Goal: Task Accomplishment & Management: Complete application form

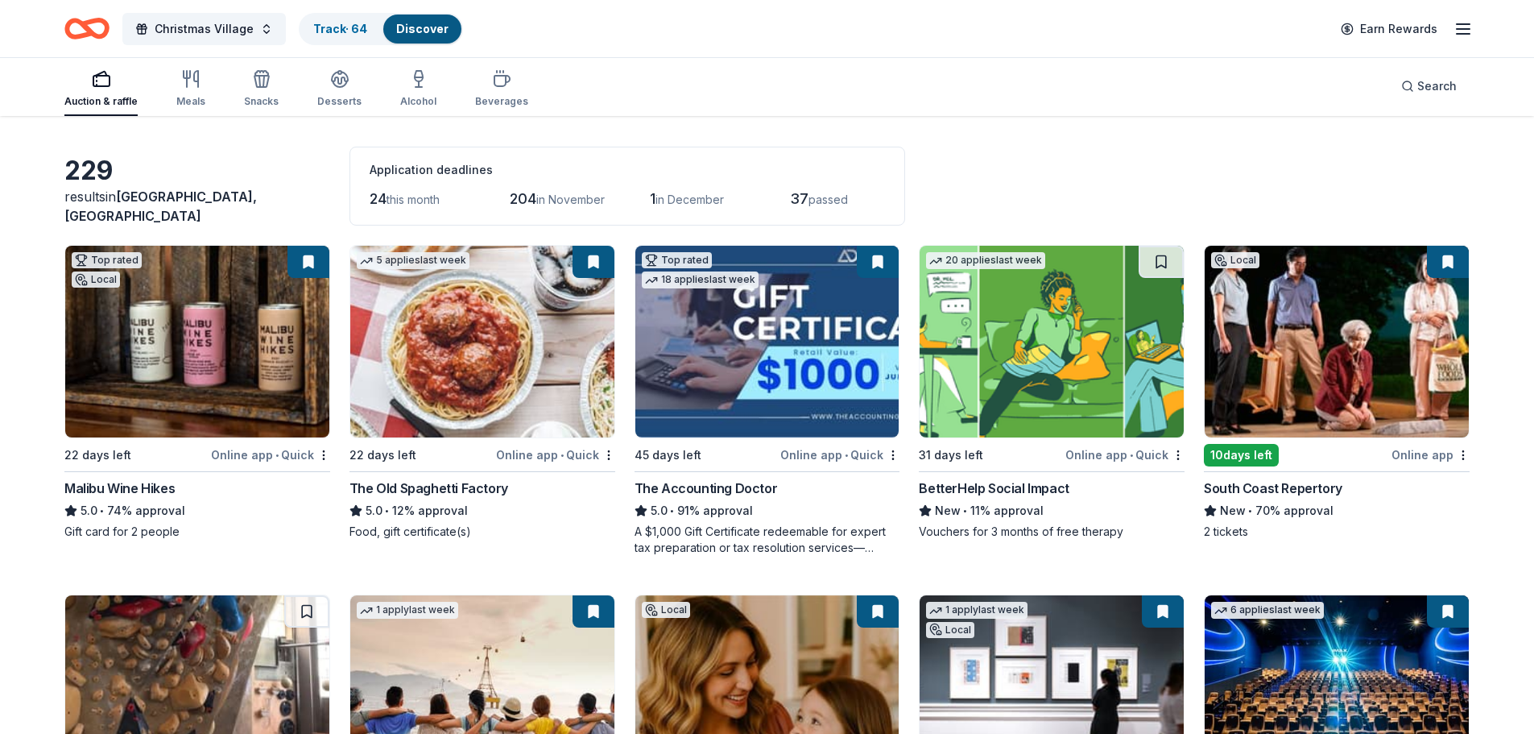
scroll to position [81, 0]
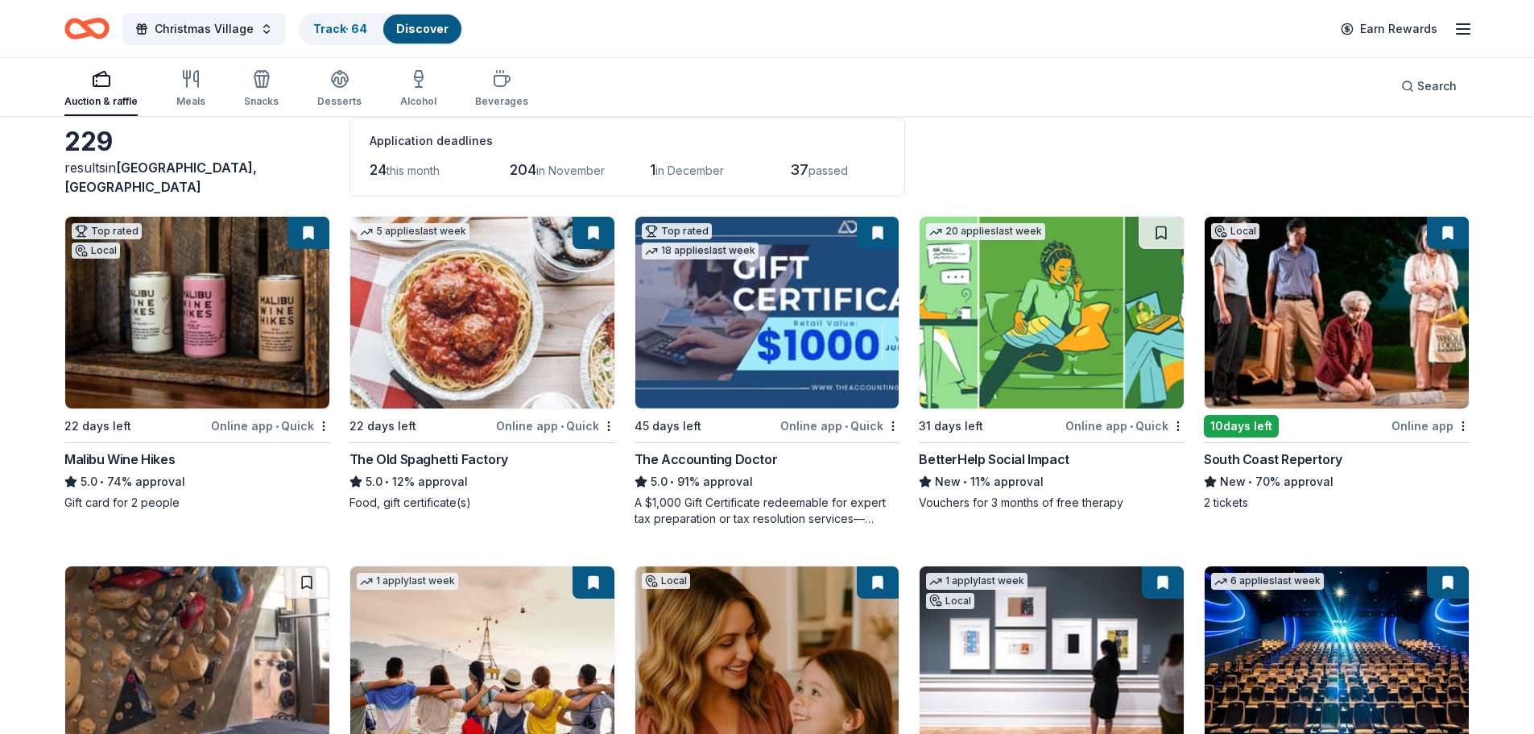
click at [1256, 459] on div "South Coast Repertory" at bounding box center [1273, 458] width 139 height 19
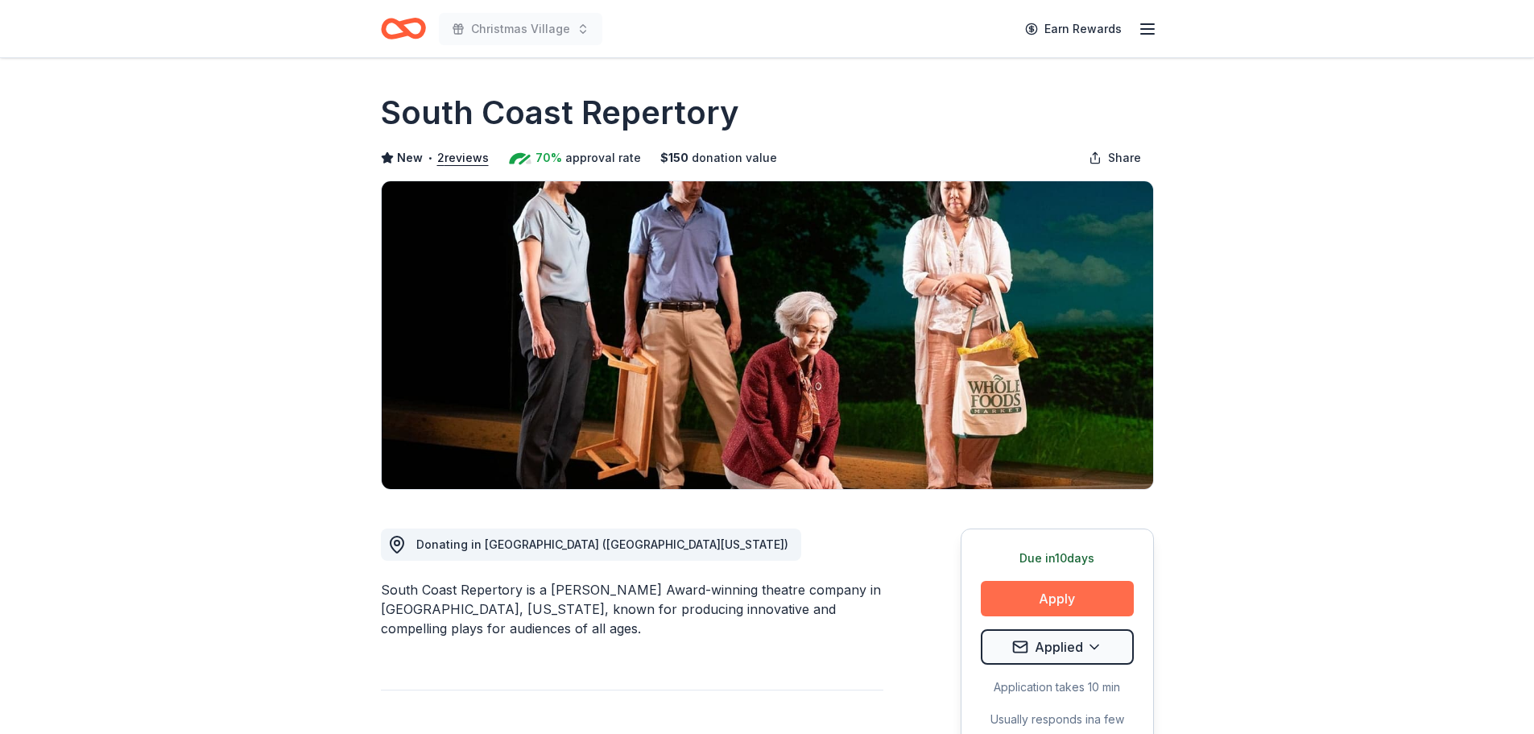
click at [1073, 596] on button "Apply" at bounding box center [1057, 598] width 153 height 35
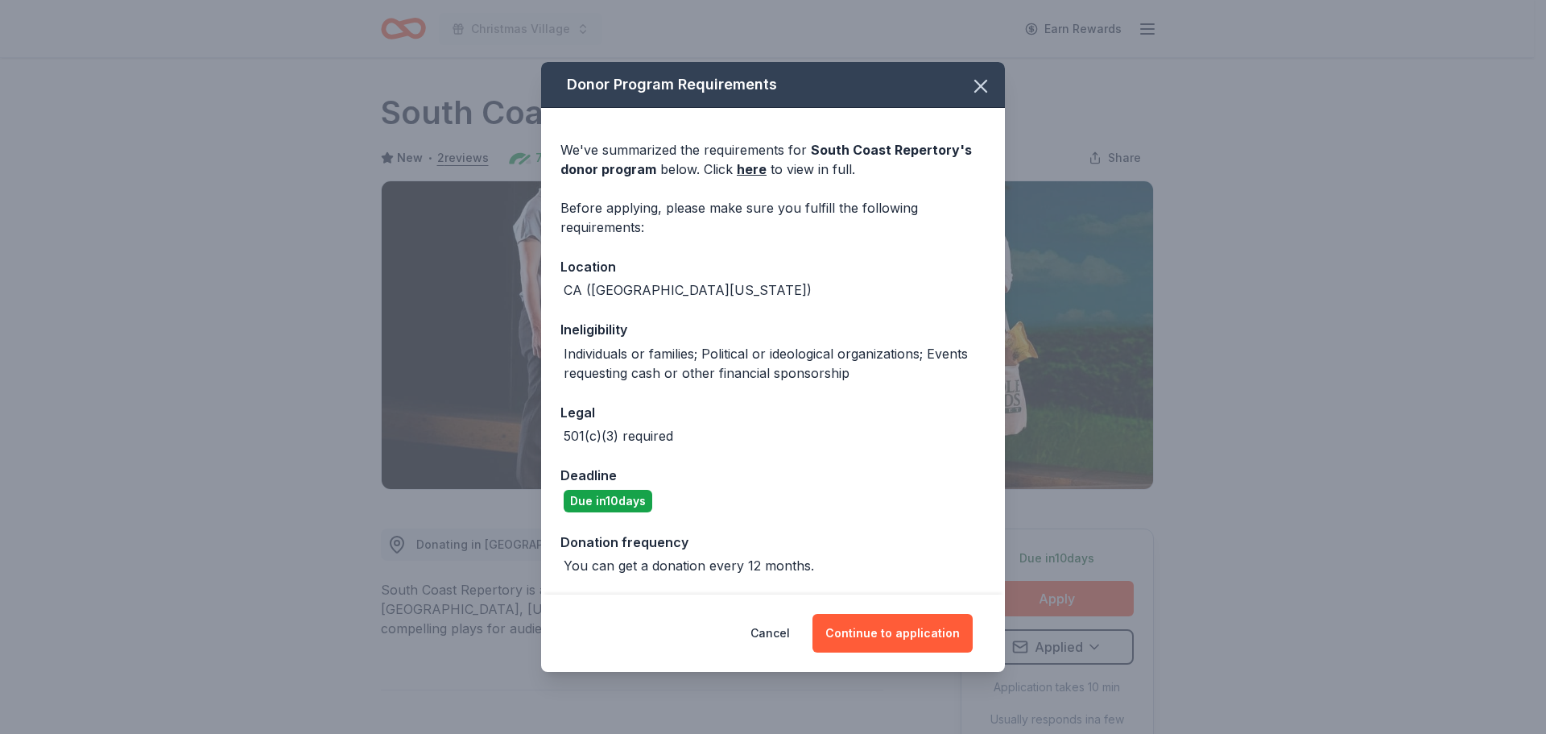
drag, startPoint x: 862, startPoint y: 631, endPoint x: 871, endPoint y: 515, distance: 117.2
click at [871, 515] on div "Donor Program Requirements We've summarized the requirements for South Coast Re…" at bounding box center [773, 367] width 464 height 610
click at [898, 635] on button "Continue to application" at bounding box center [893, 633] width 160 height 39
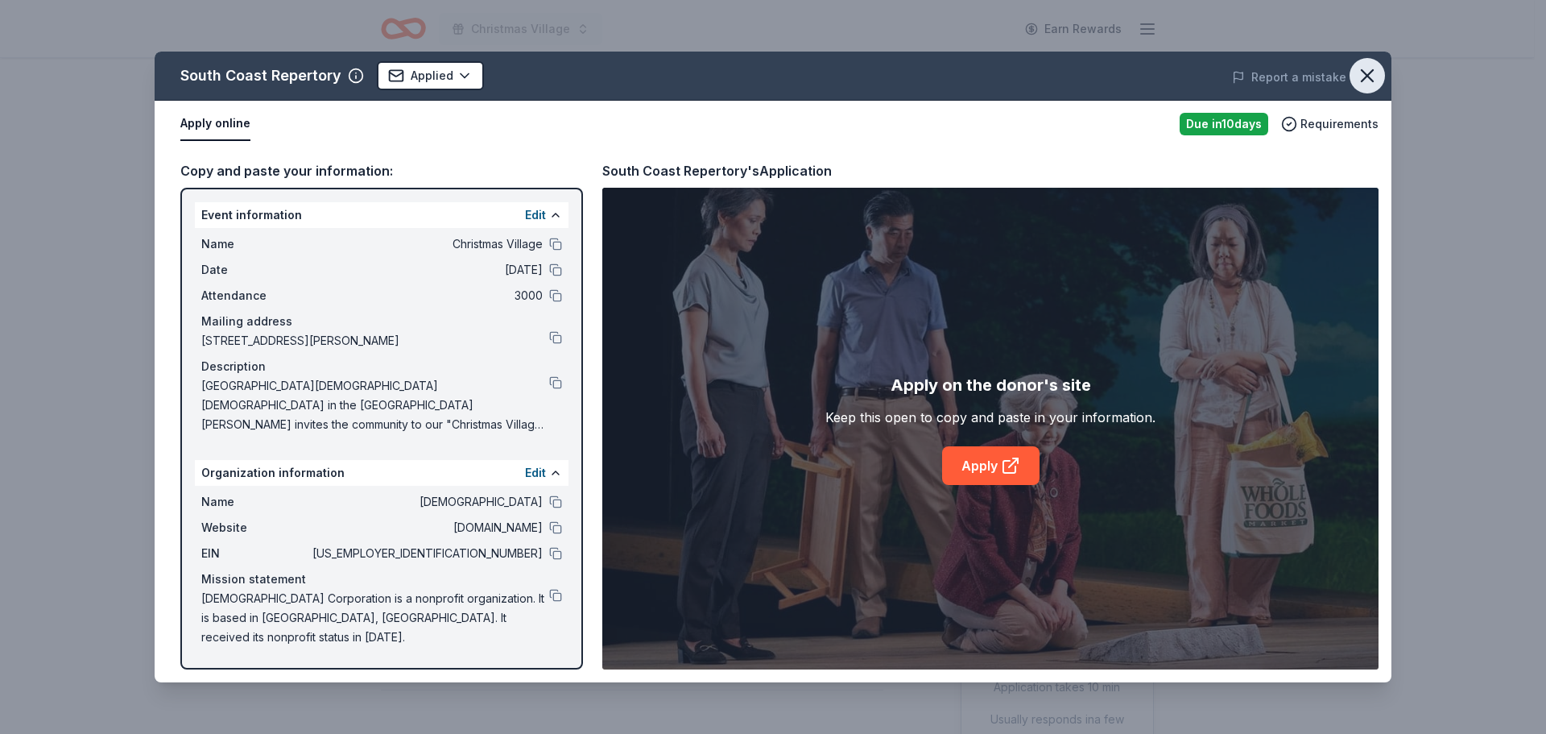
click at [1383, 79] on button "button" at bounding box center [1367, 75] width 35 height 35
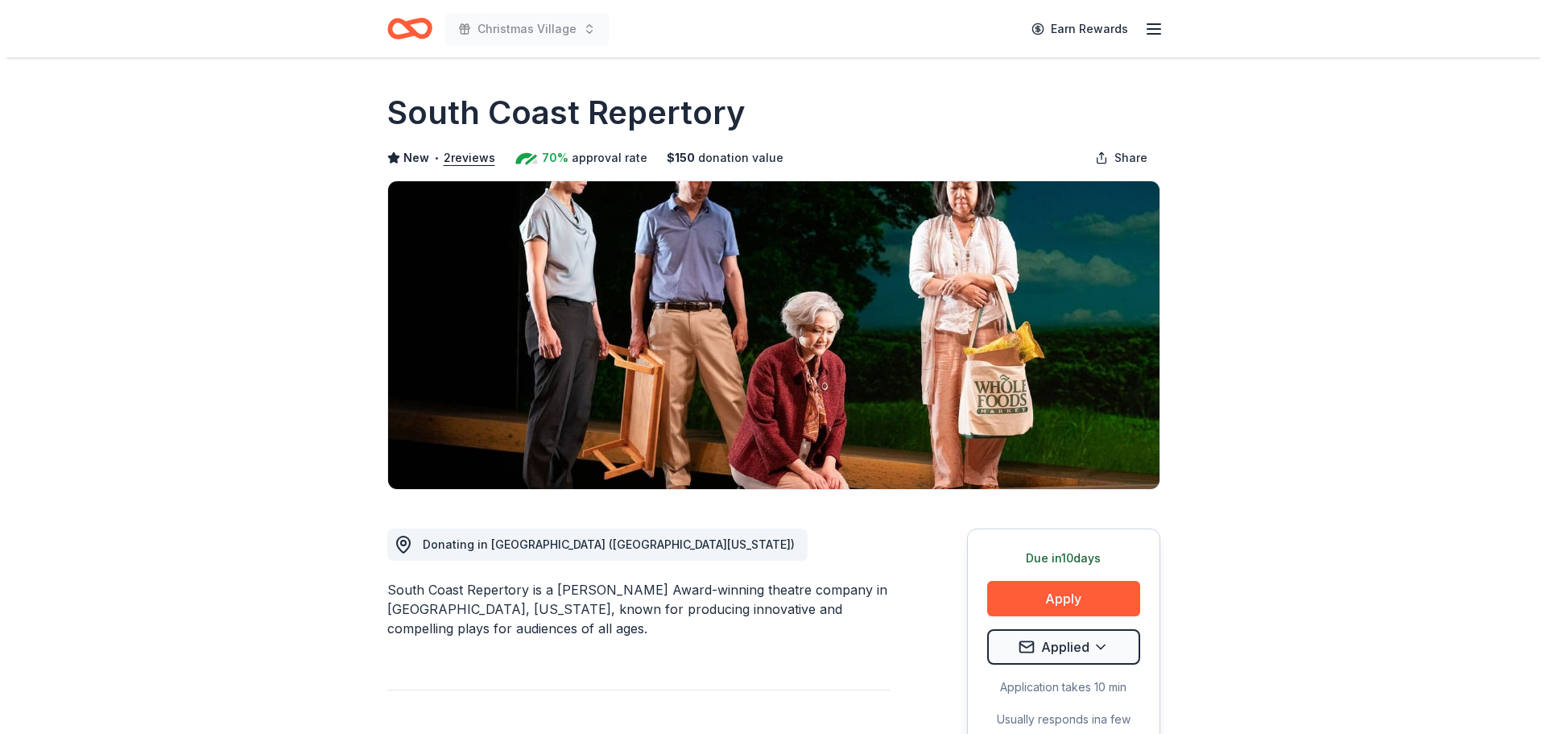
scroll to position [81, 0]
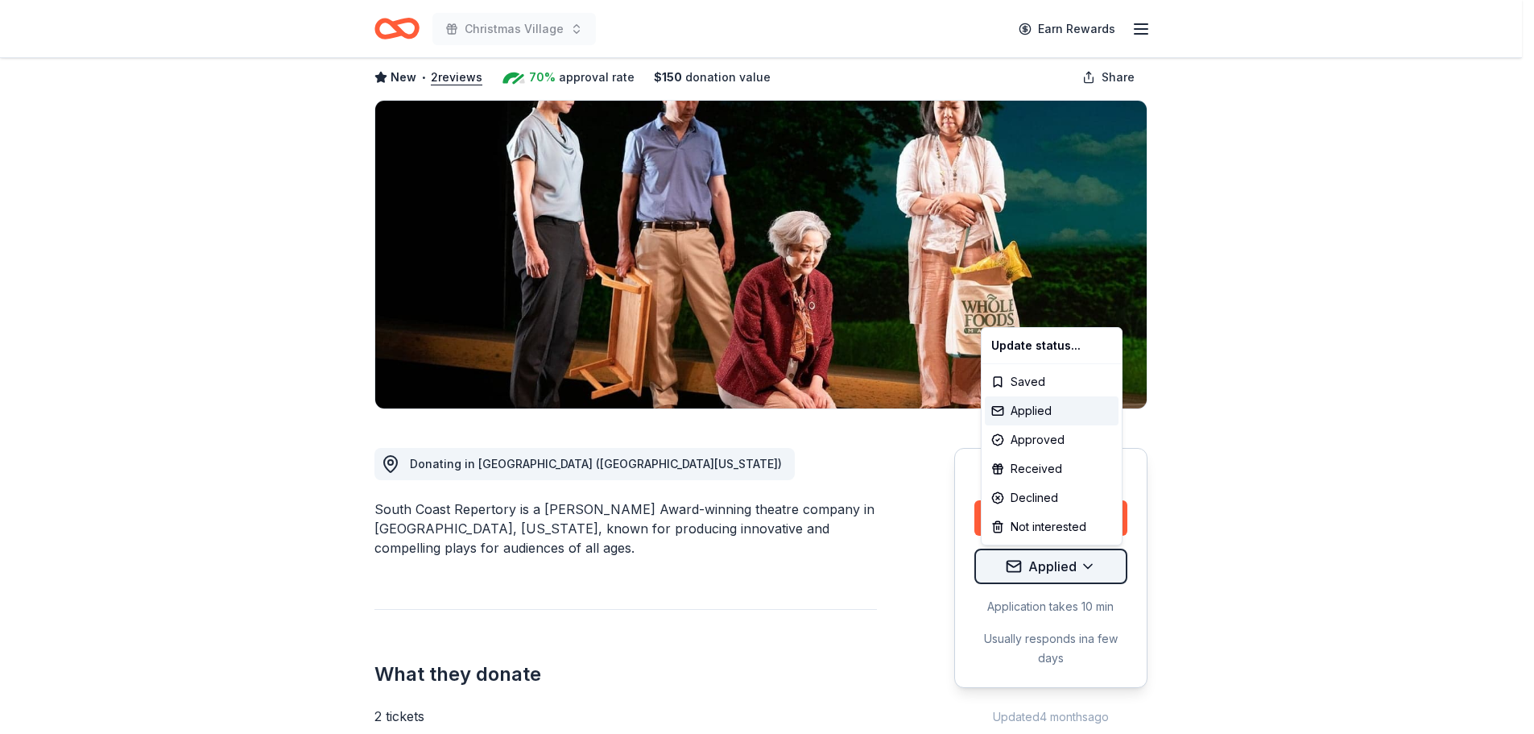
click at [1044, 560] on html "Christmas Village Earn Rewards Due in 10 days Share South Coast Repertory New •…" at bounding box center [767, 286] width 1534 height 734
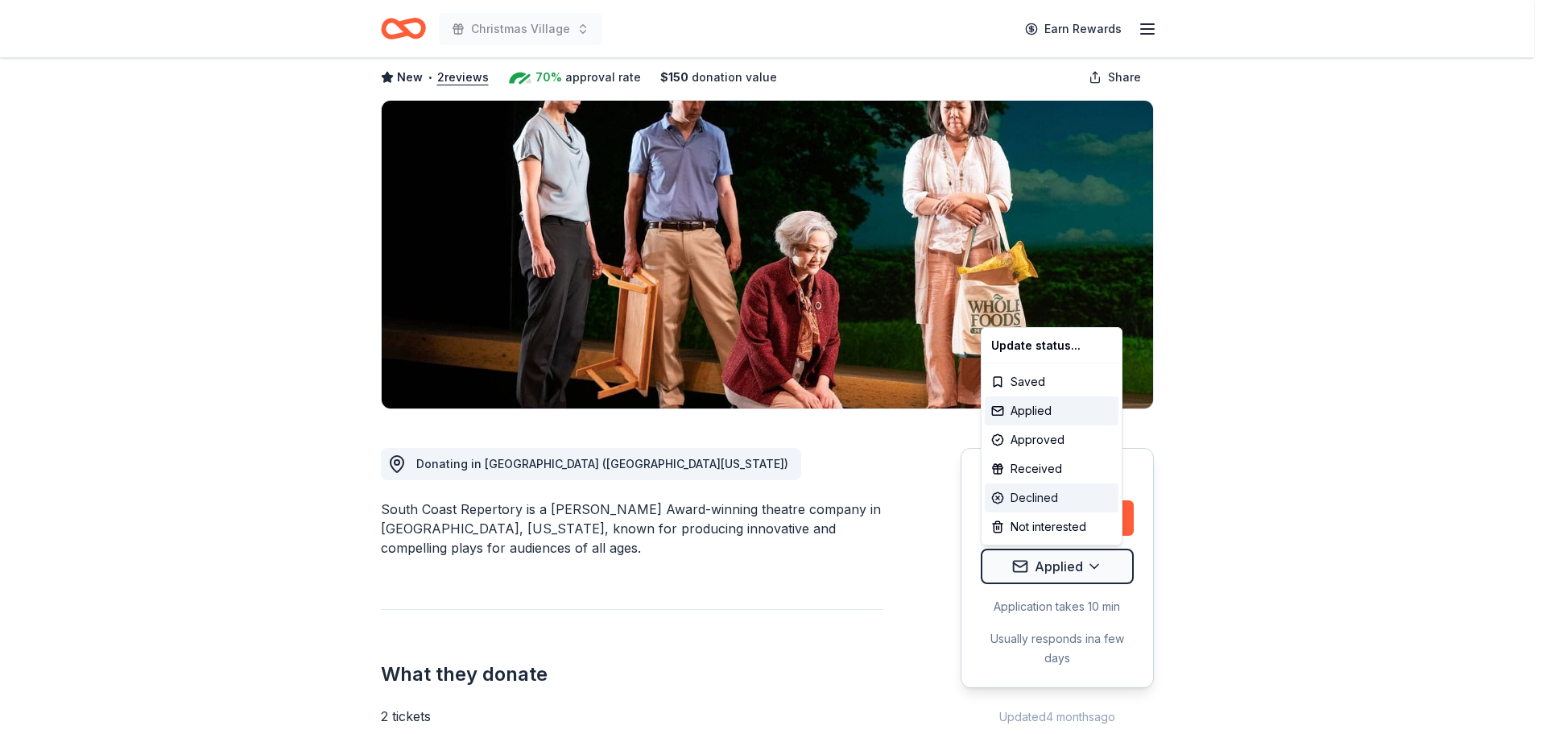
click at [1040, 490] on div "Declined" at bounding box center [1052, 497] width 134 height 29
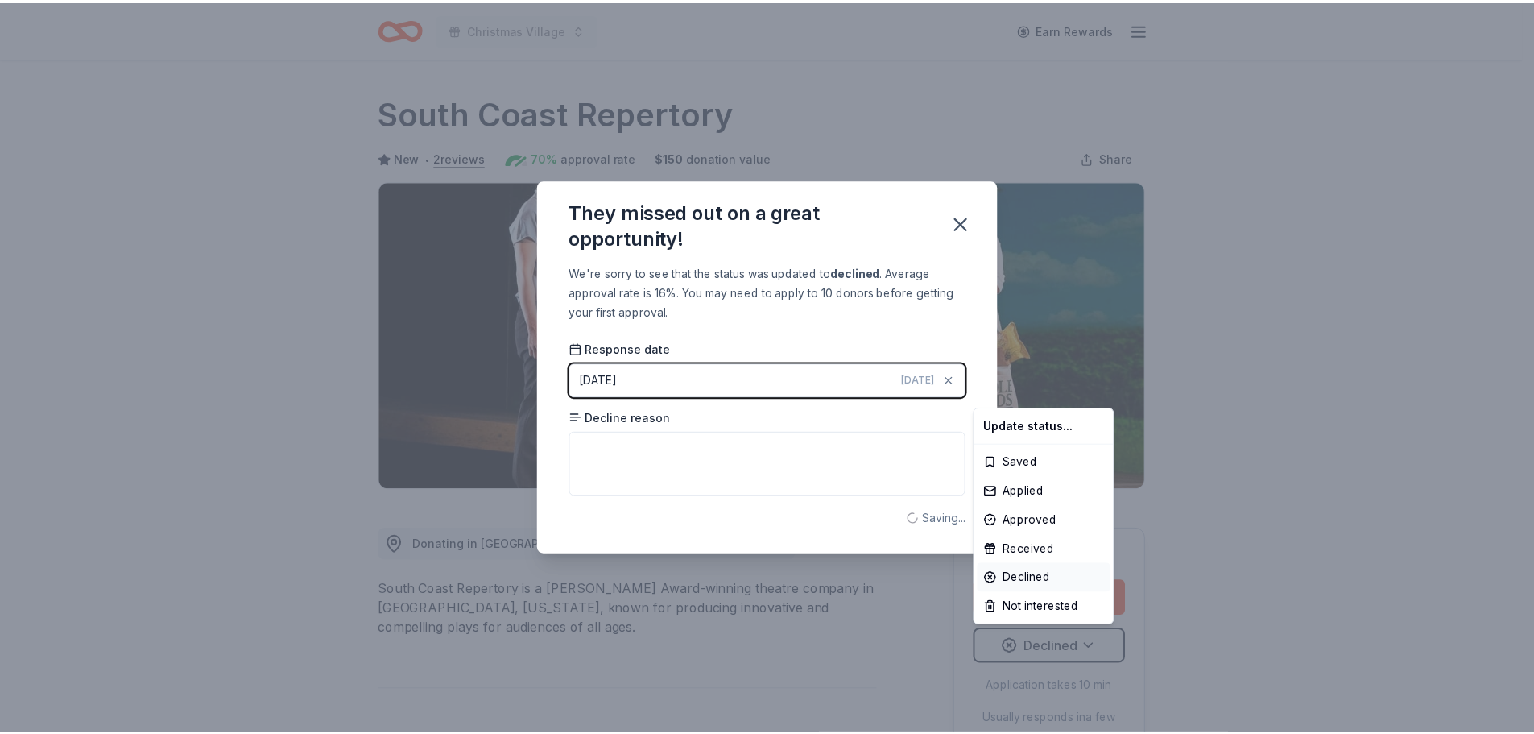
scroll to position [0, 0]
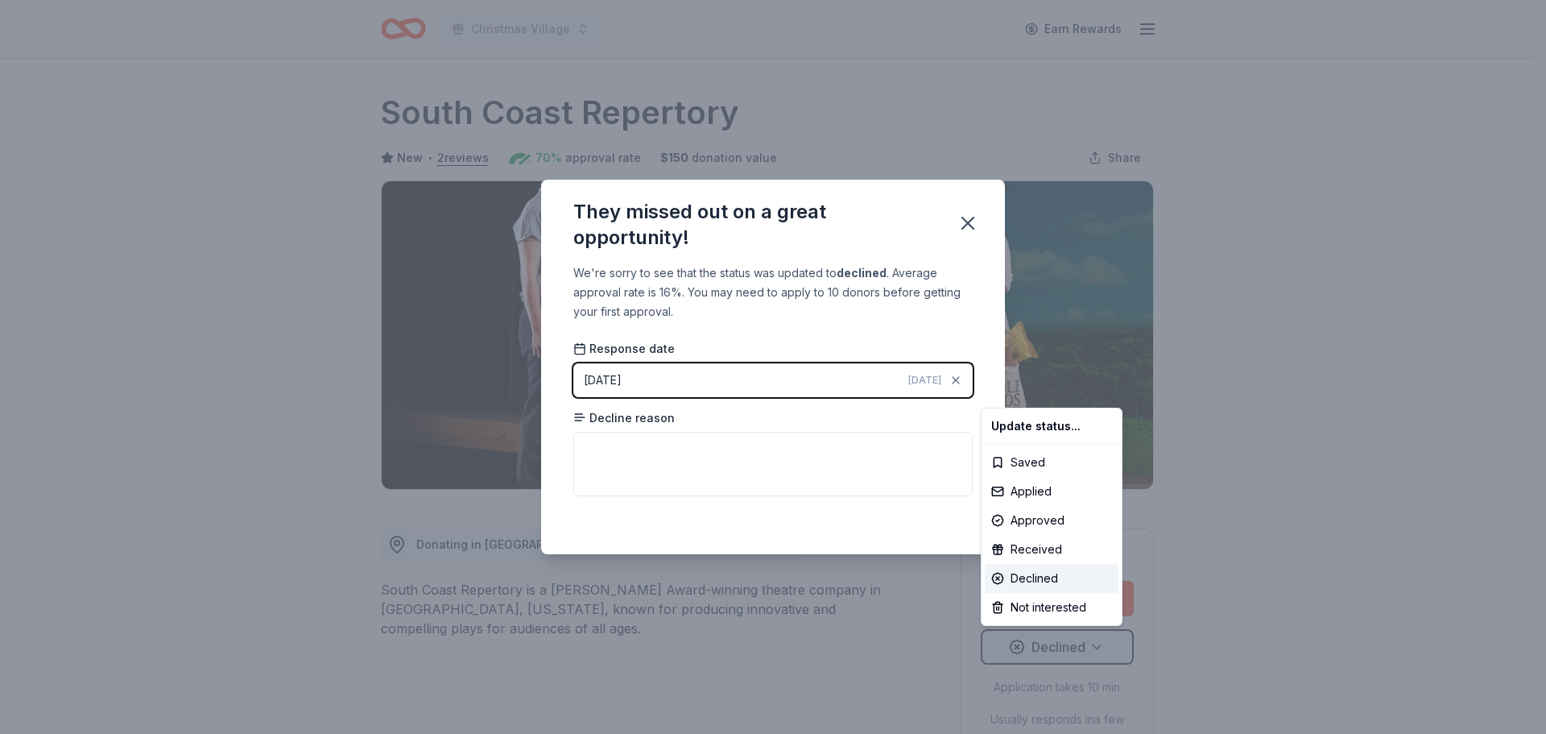
click at [960, 230] on html "Christmas Village Earn Rewards Due in 10 days Share South Coast Repertory New •…" at bounding box center [773, 367] width 1546 height 734
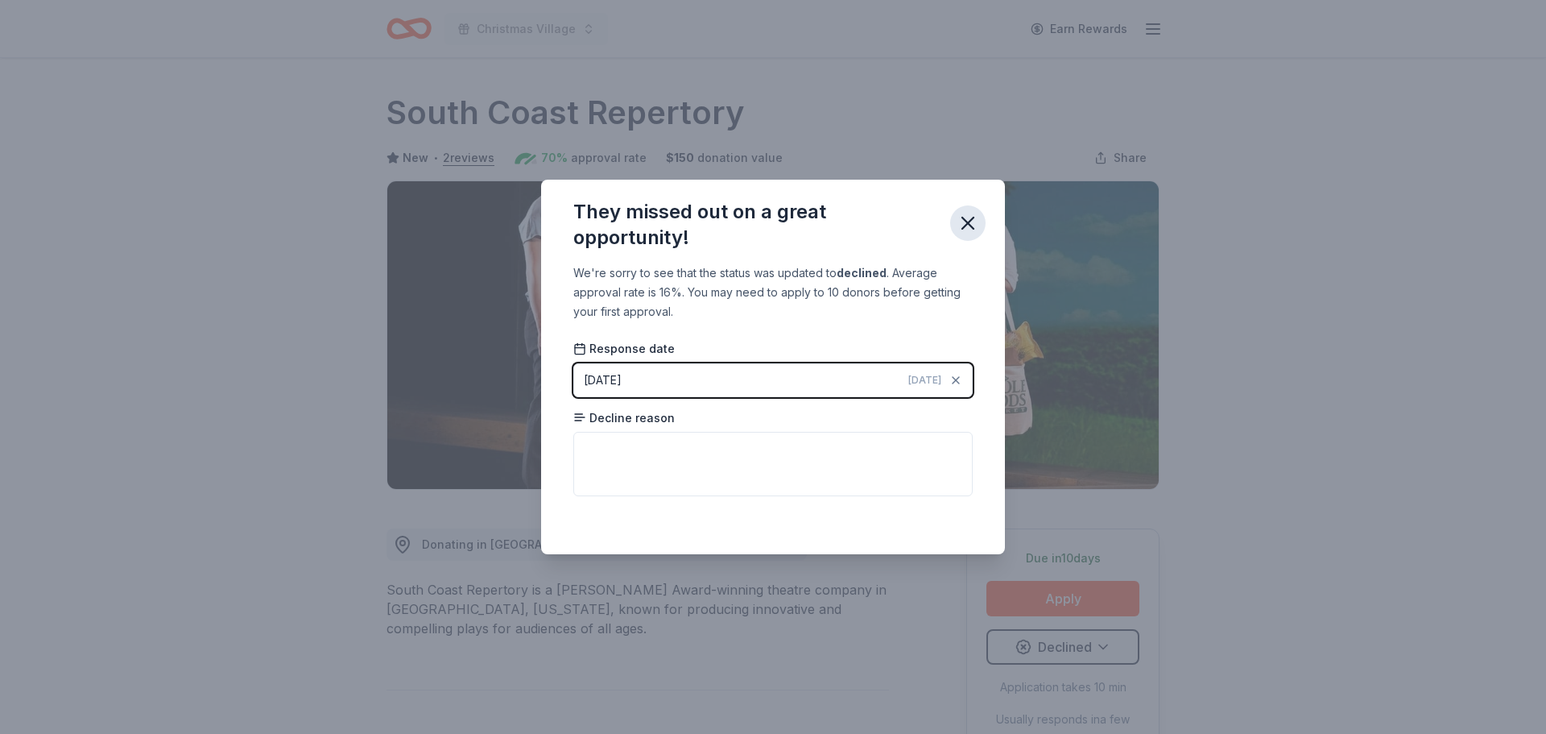
click at [962, 226] on icon "button" at bounding box center [968, 223] width 23 height 23
